Goal: Task Accomplishment & Management: Use online tool/utility

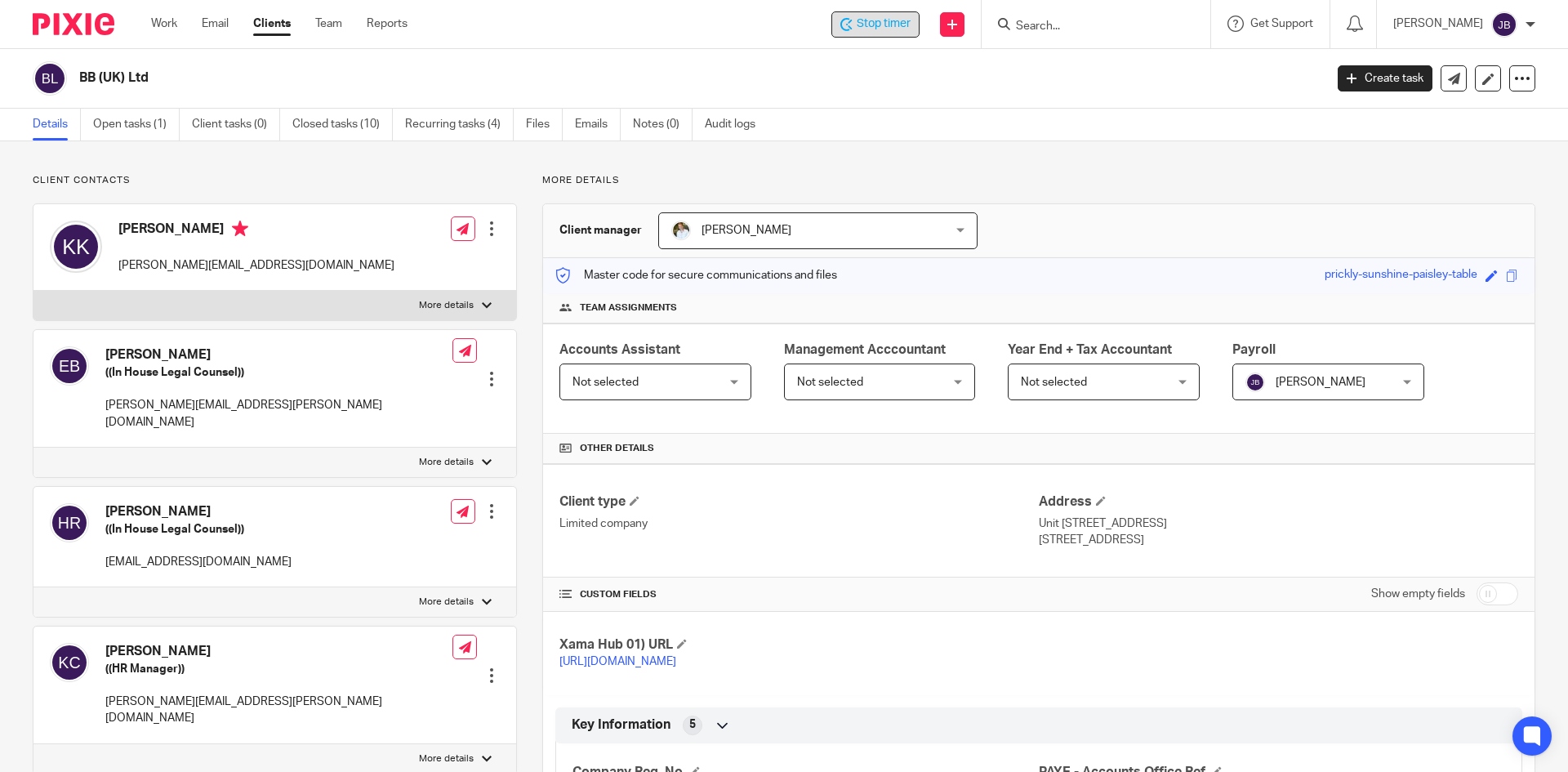
click at [853, 20] on icon at bounding box center [847, 24] width 12 height 13
click at [1094, 25] on input "Search" at bounding box center [1088, 26] width 147 height 14
click at [1050, 30] on input "Search" at bounding box center [1088, 26] width 147 height 14
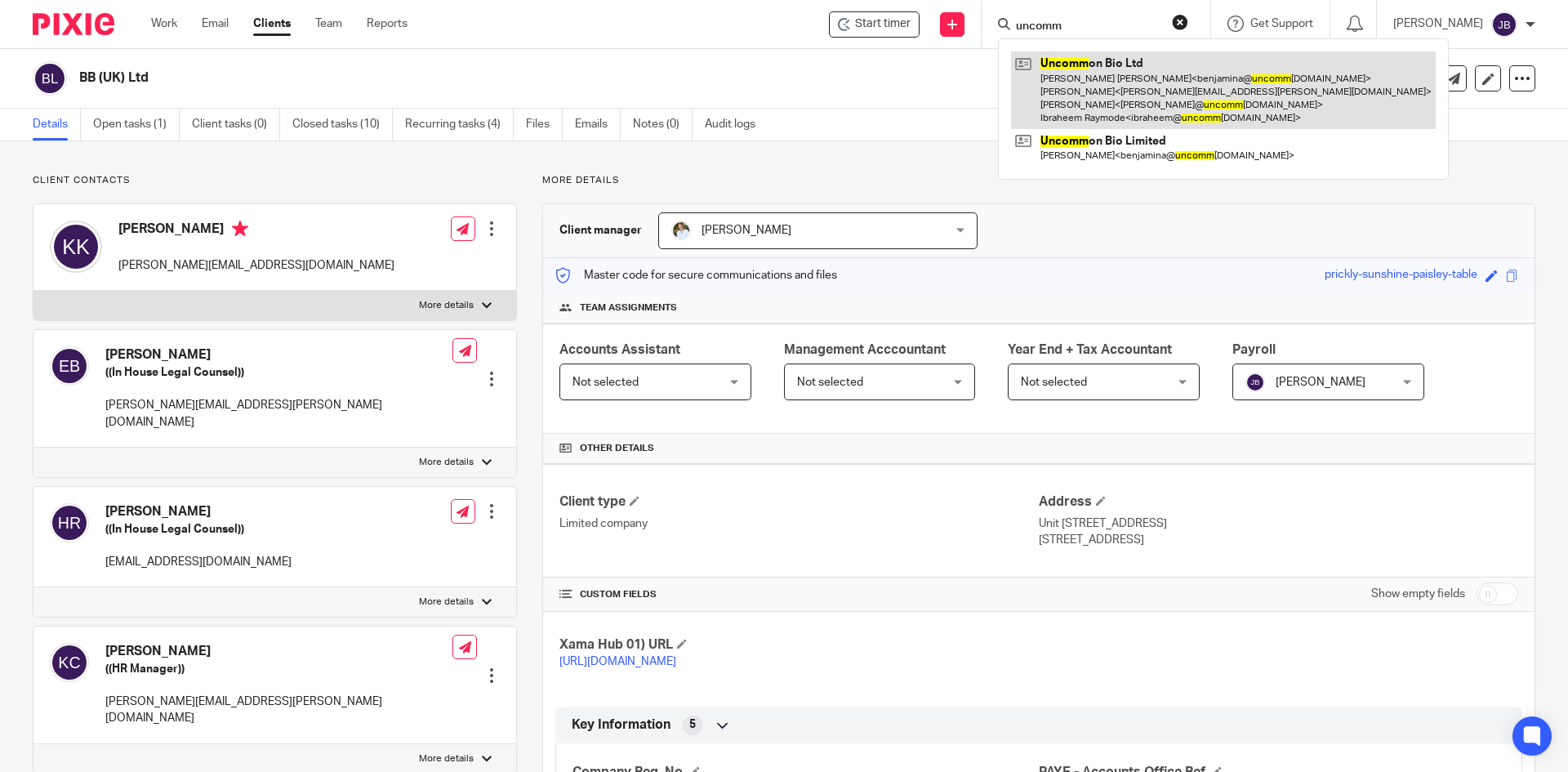
type input "uncomm"
click at [1082, 72] on link at bounding box center [1223, 91] width 425 height 78
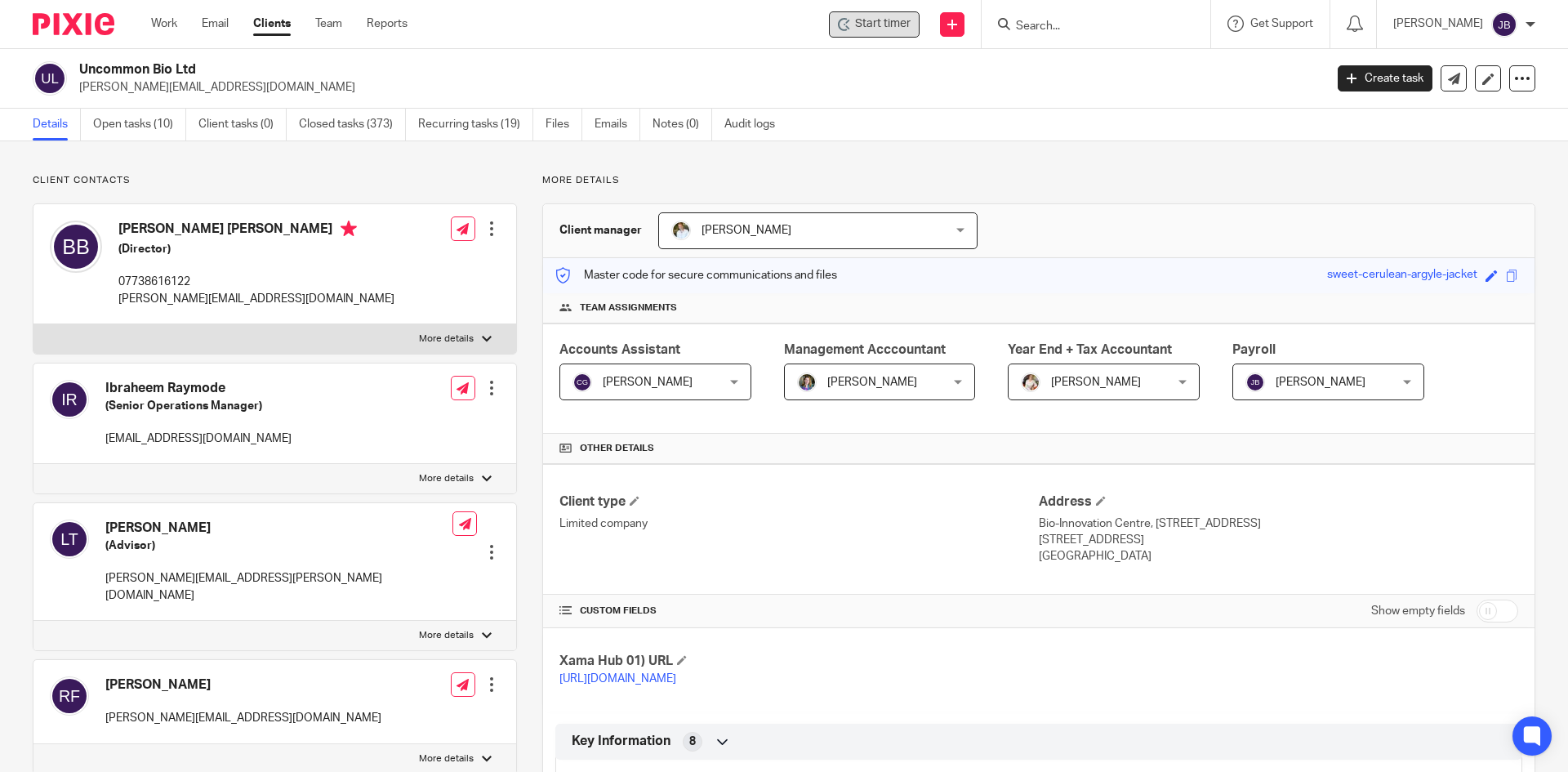
click at [887, 20] on span "Start timer" at bounding box center [883, 24] width 56 height 17
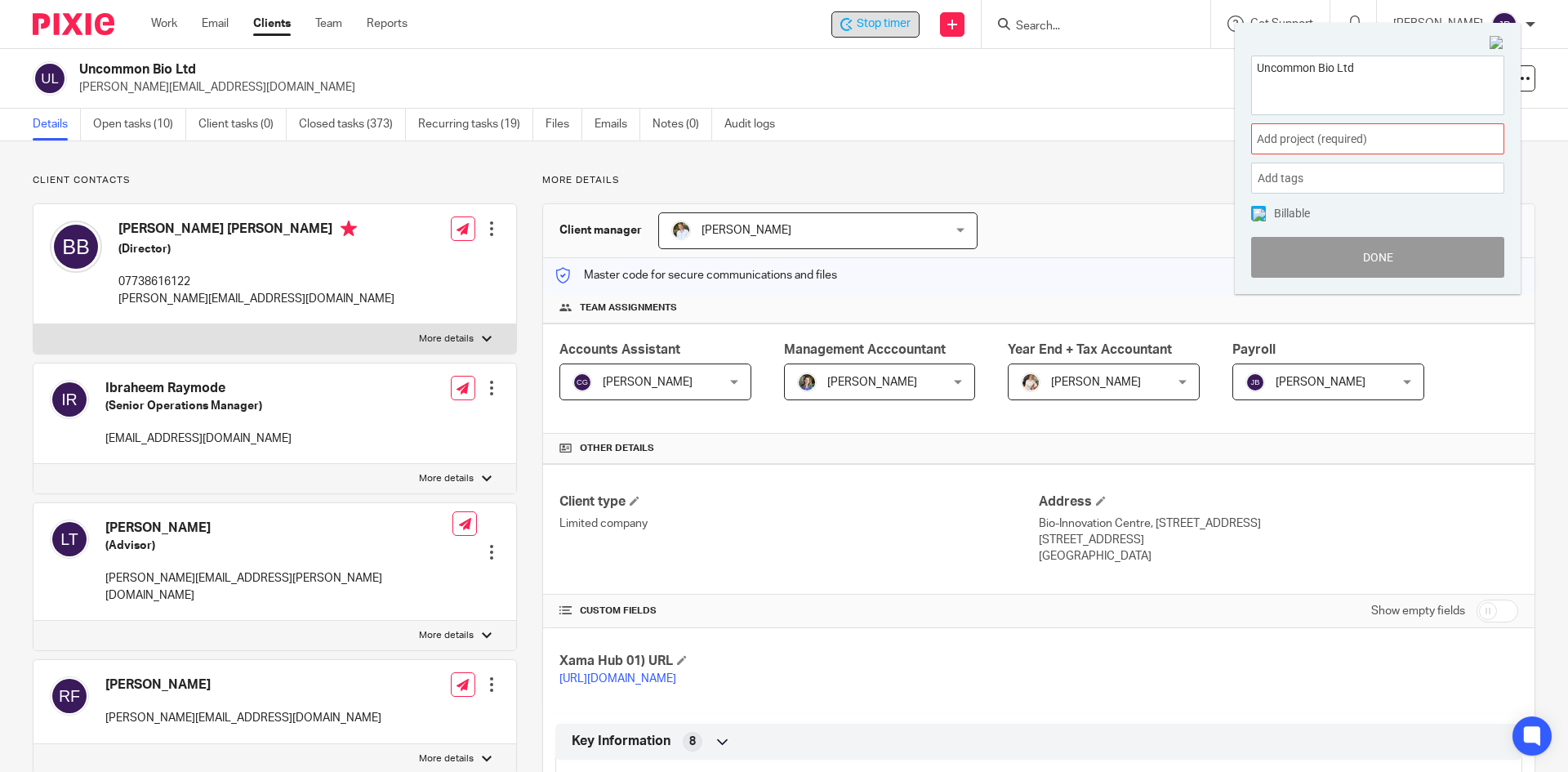
click at [1369, 138] on span "Add project (required) :" at bounding box center [1359, 139] width 206 height 17
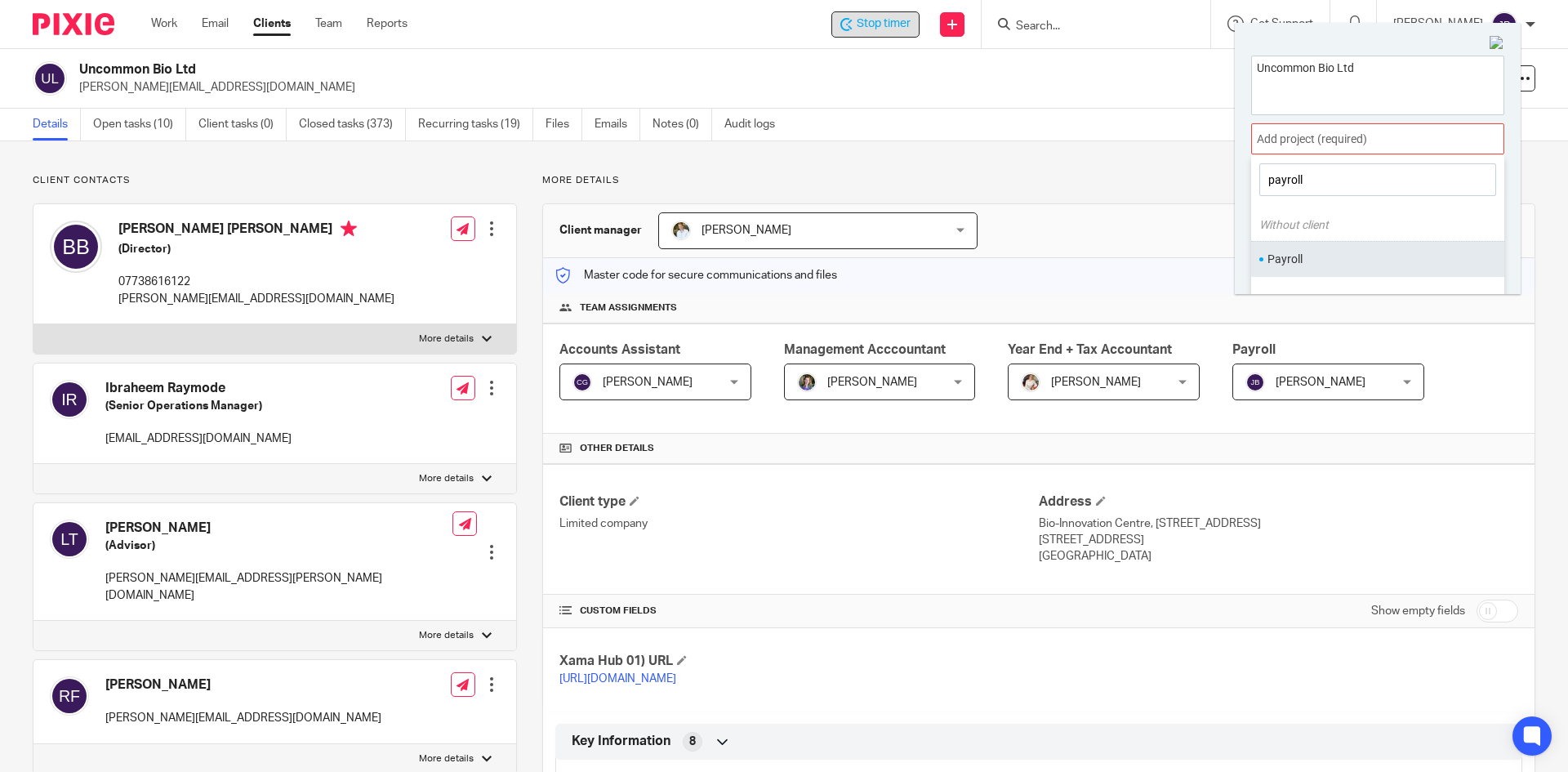
type input "payroll"
click at [1283, 269] on ul "Payroll" at bounding box center [1378, 258] width 253 height 35
click at [1298, 252] on li "Payroll" at bounding box center [1374, 259] width 213 height 17
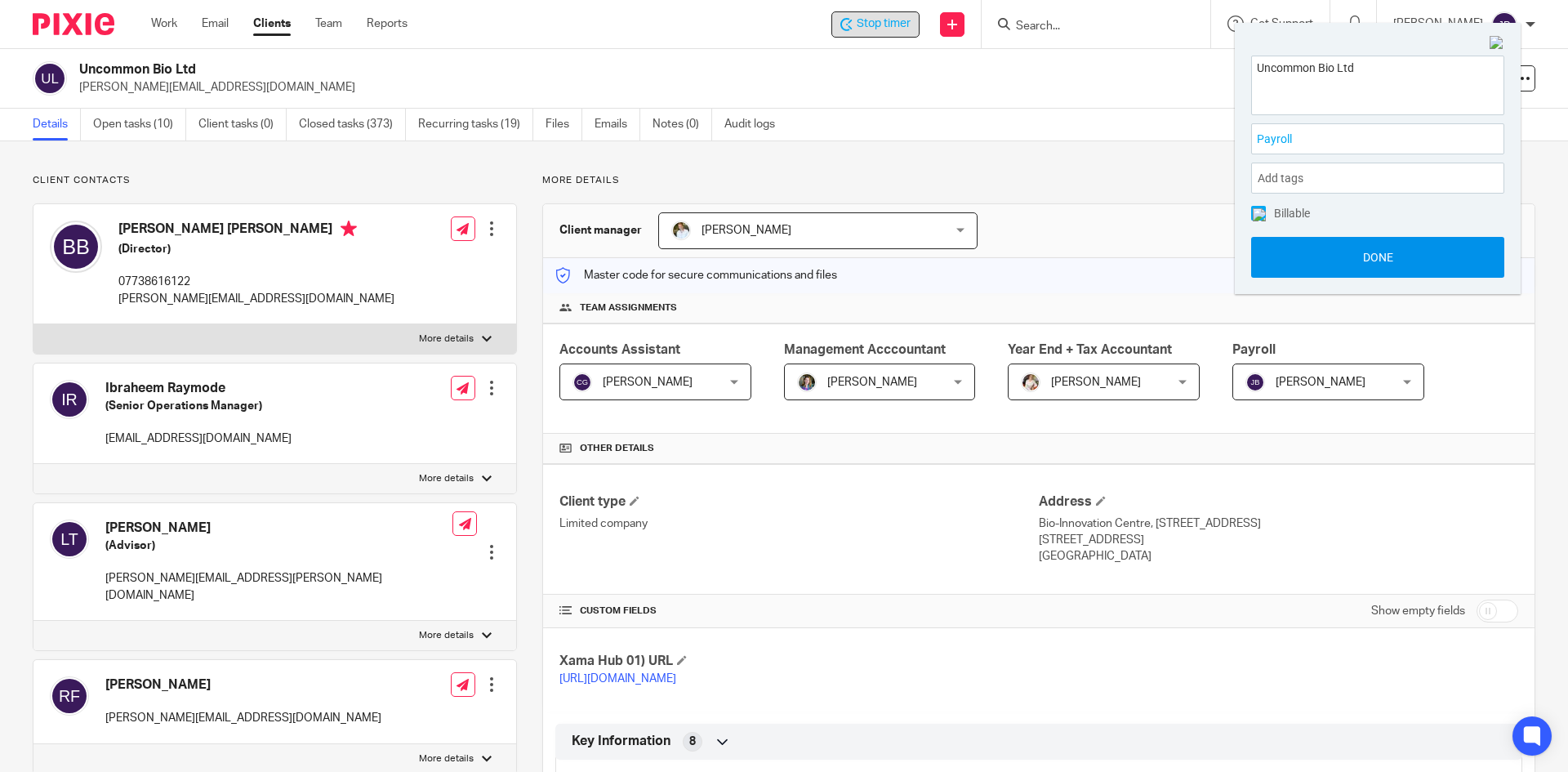
click at [1379, 259] on button "Done" at bounding box center [1378, 257] width 253 height 41
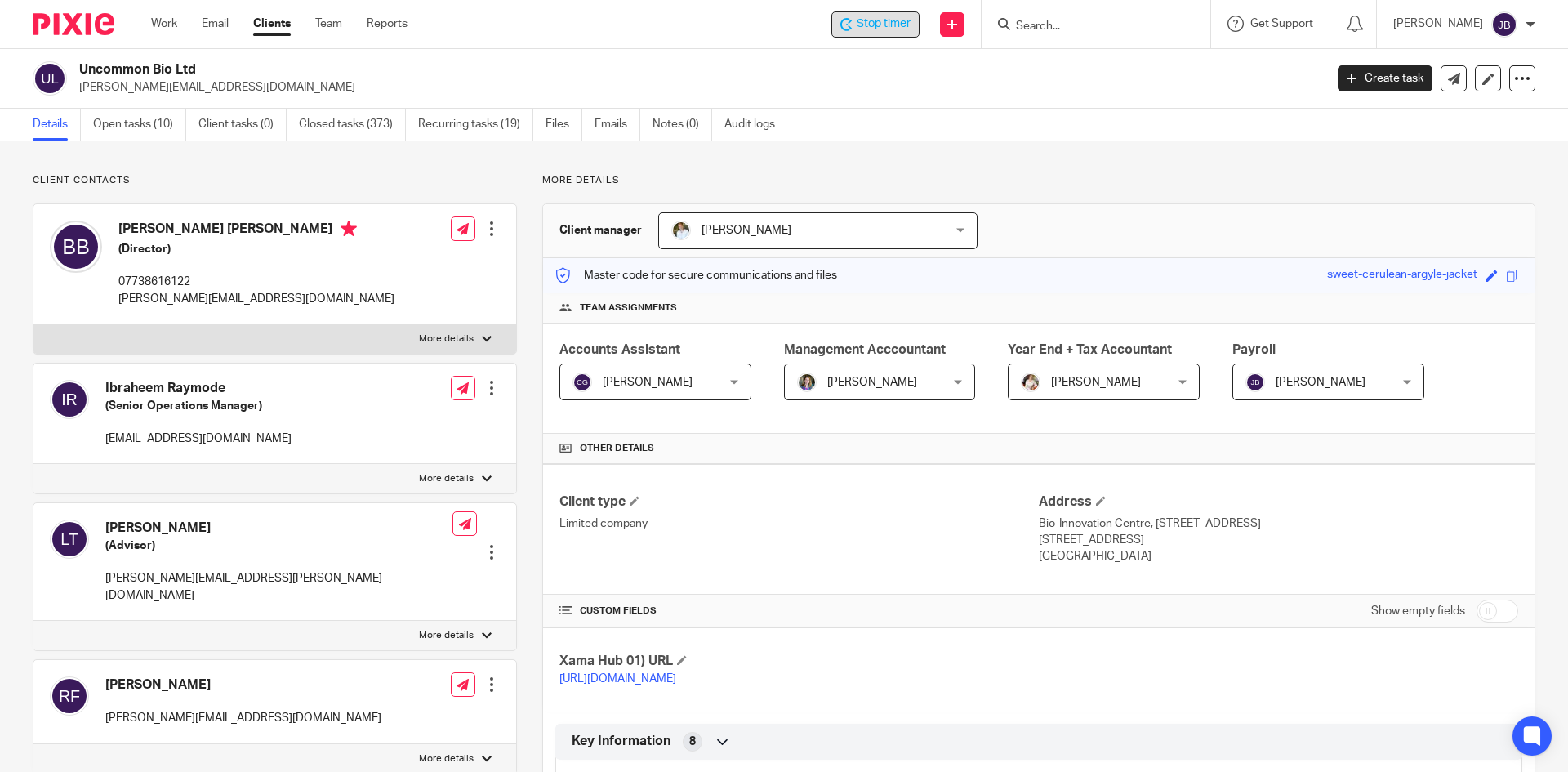
click at [883, 19] on span "Stop timer" at bounding box center [884, 24] width 54 height 17
click at [1107, 24] on input "Search" at bounding box center [1088, 26] width 147 height 14
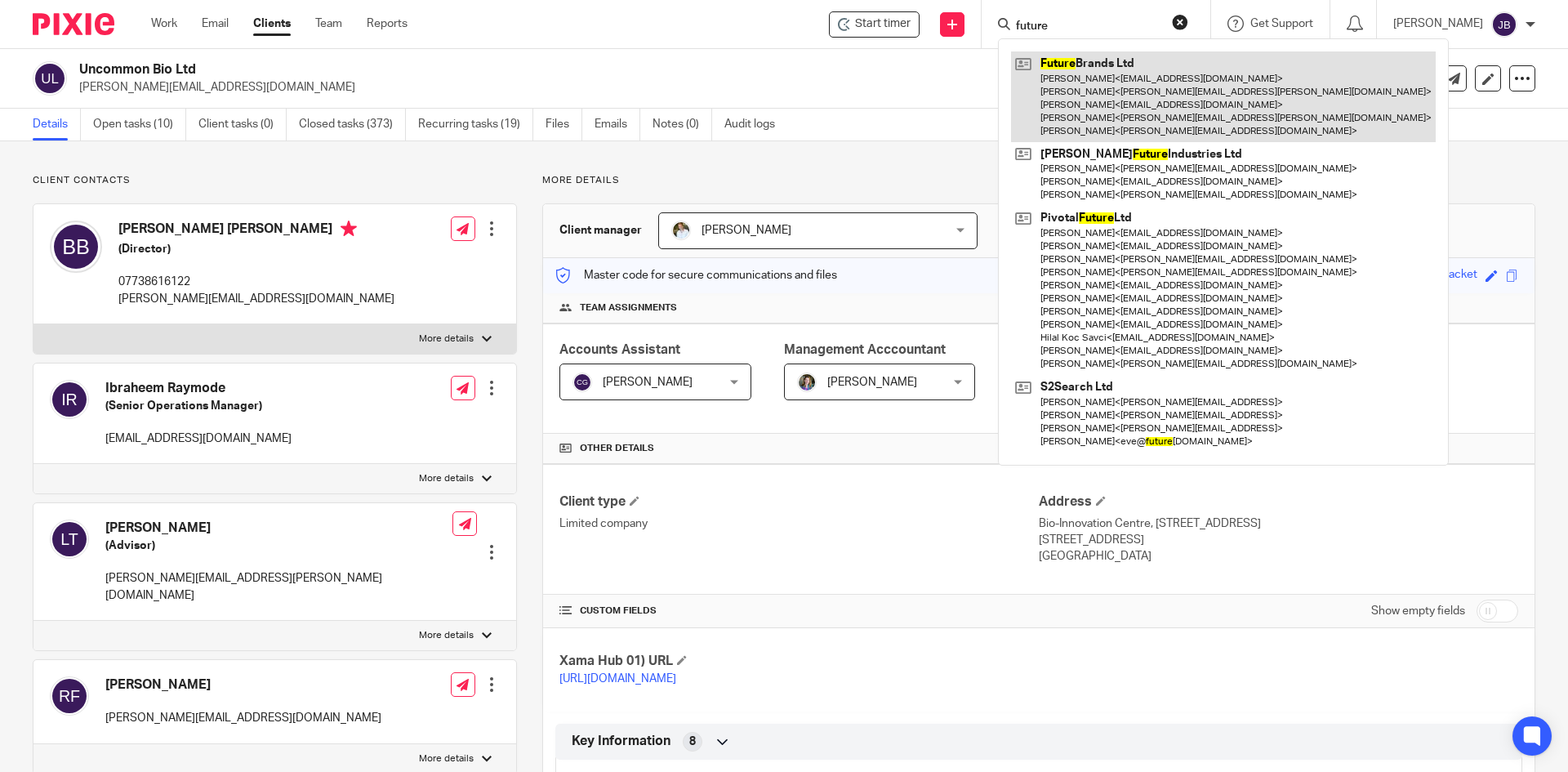
type input "future"
click at [1142, 72] on link at bounding box center [1223, 96] width 425 height 91
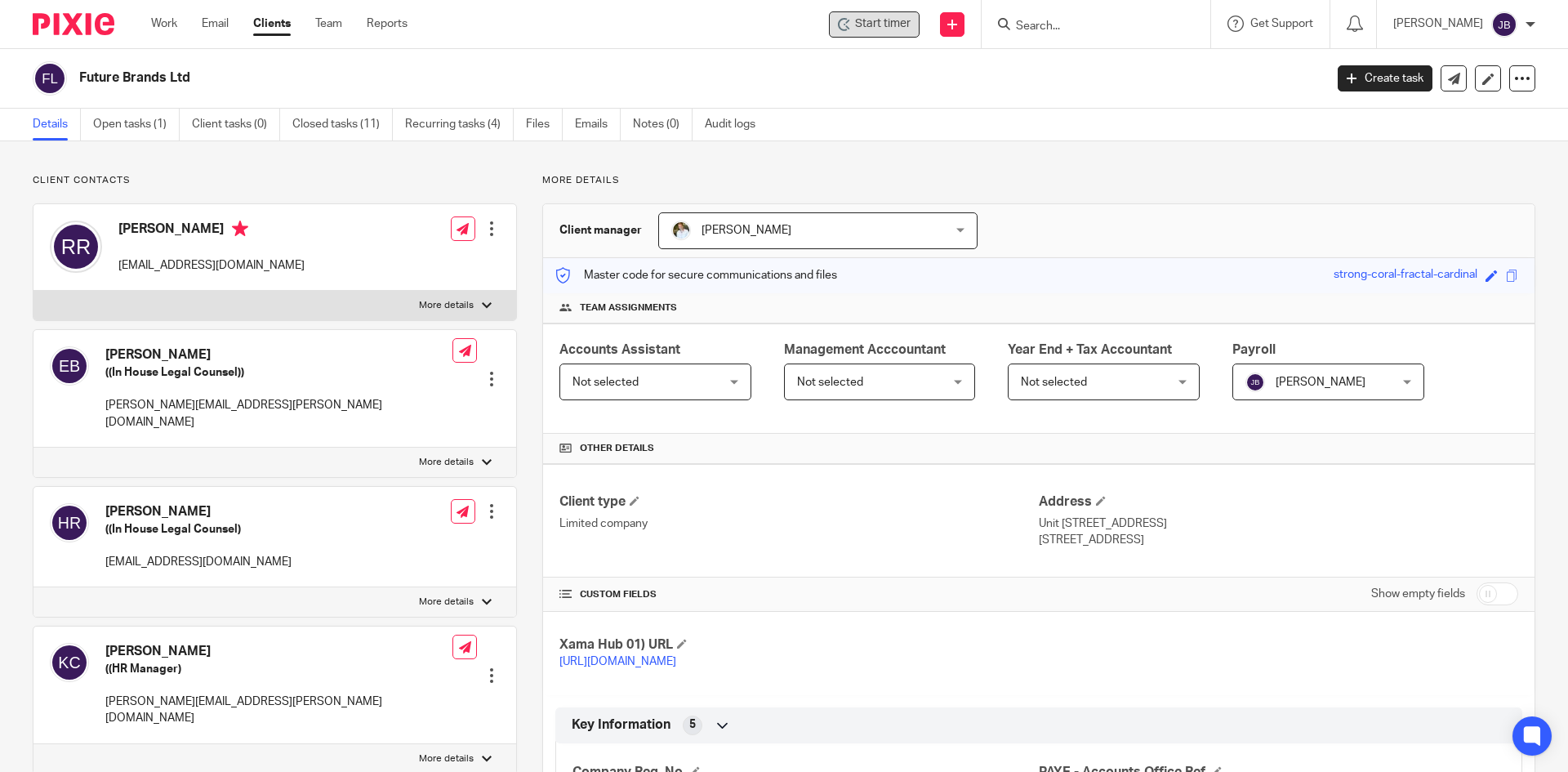
click at [871, 25] on span "Start timer" at bounding box center [883, 24] width 56 height 17
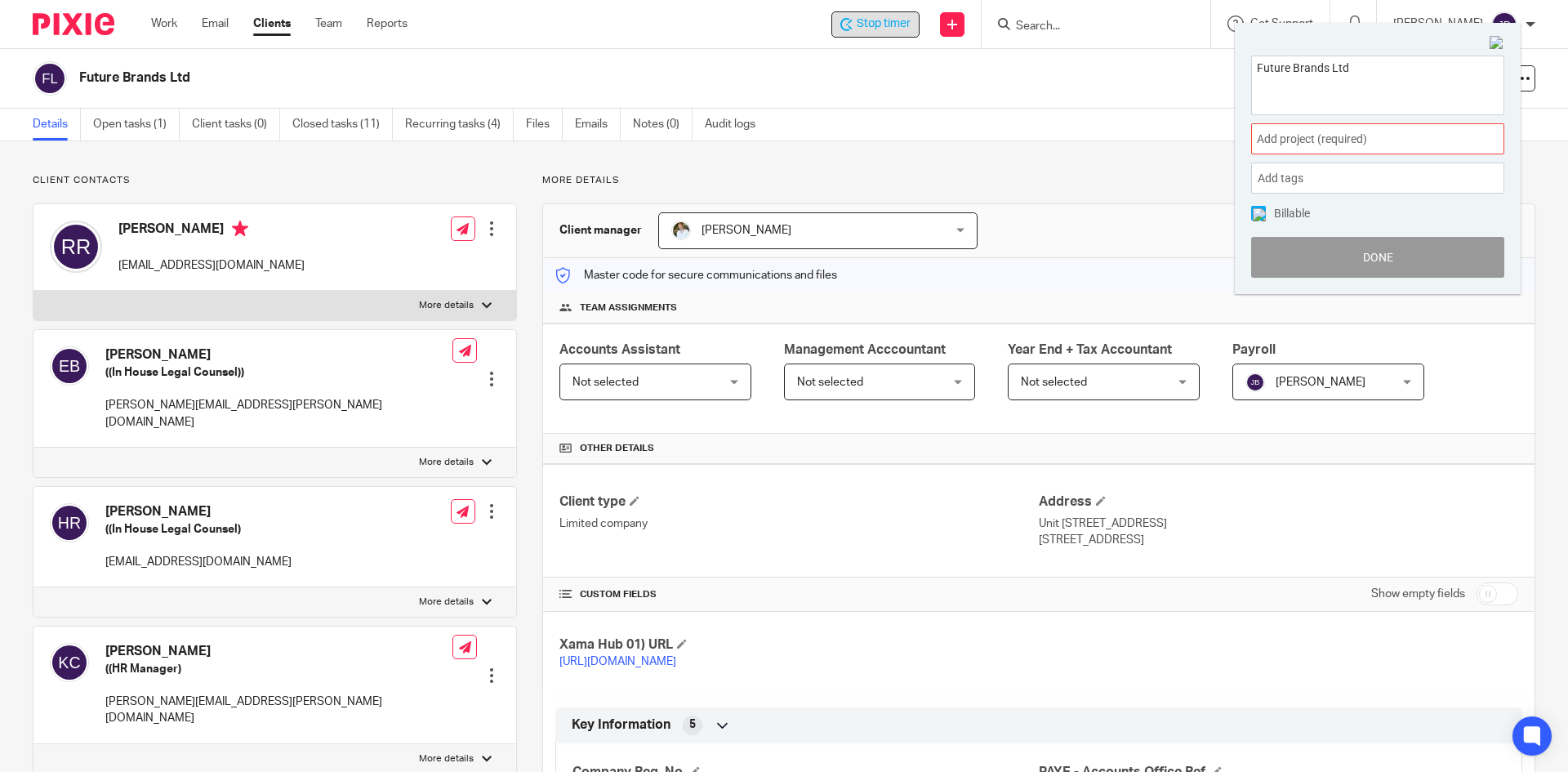
click at [1435, 142] on span "Add project (required) :" at bounding box center [1359, 139] width 206 height 17
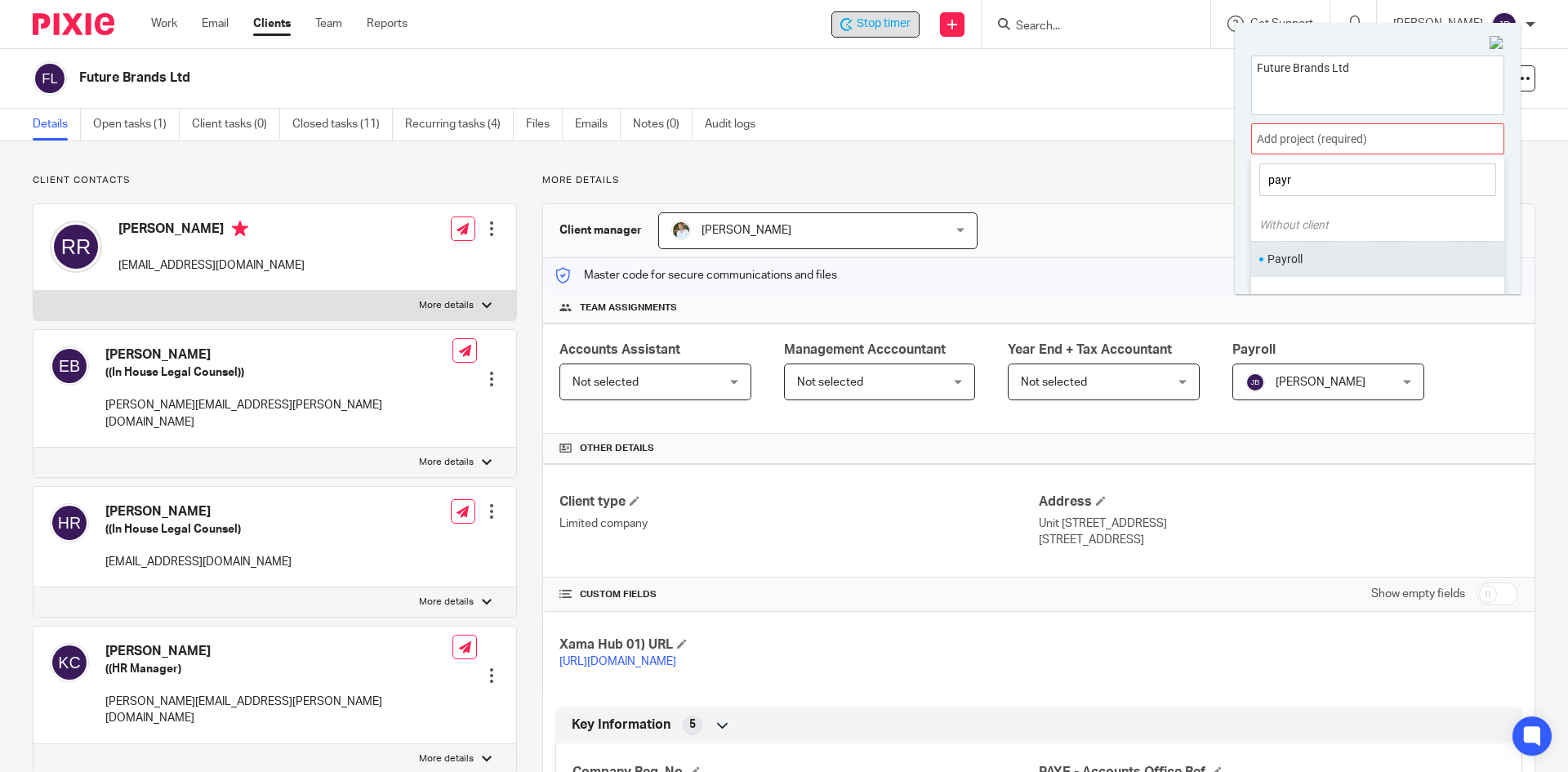
type input "payr"
click at [1295, 262] on li "Payroll" at bounding box center [1374, 259] width 213 height 17
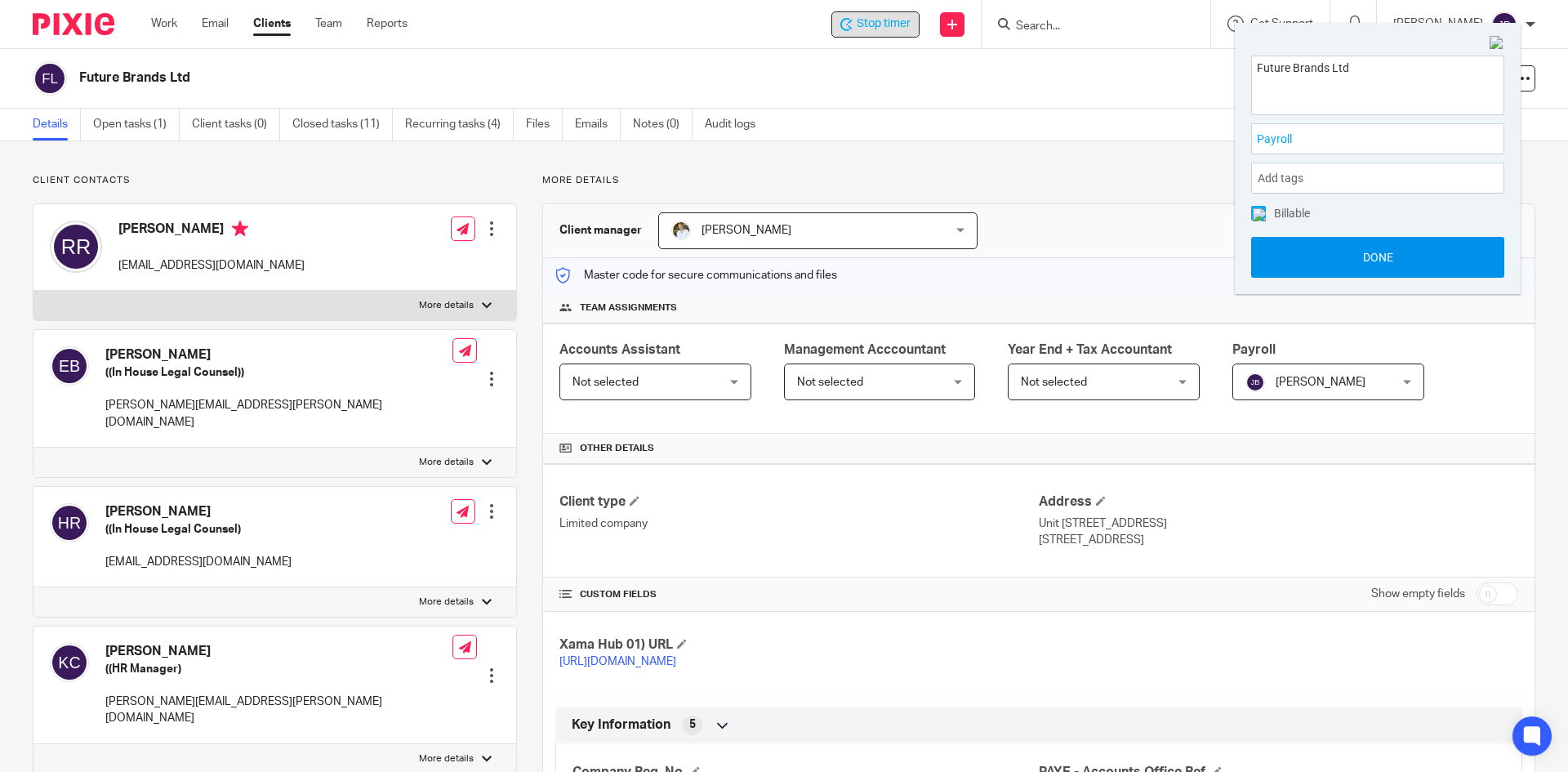
click at [1410, 252] on button "Done" at bounding box center [1378, 257] width 253 height 41
